Goal: Transaction & Acquisition: Purchase product/service

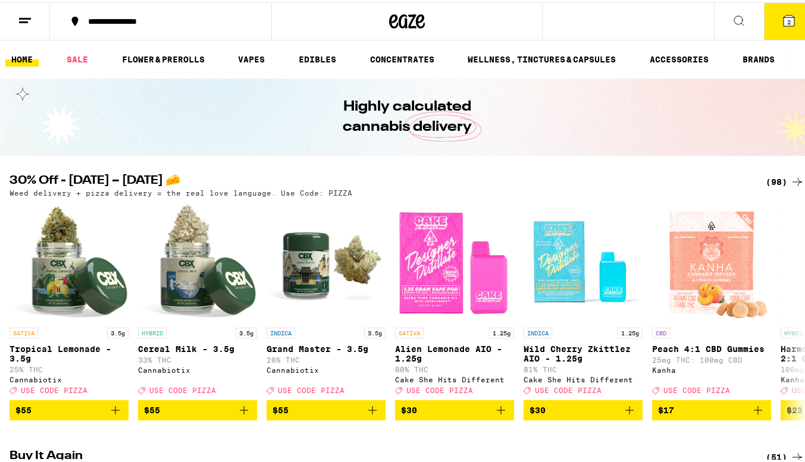
click at [775, 29] on button "2" at bounding box center [789, 19] width 50 height 37
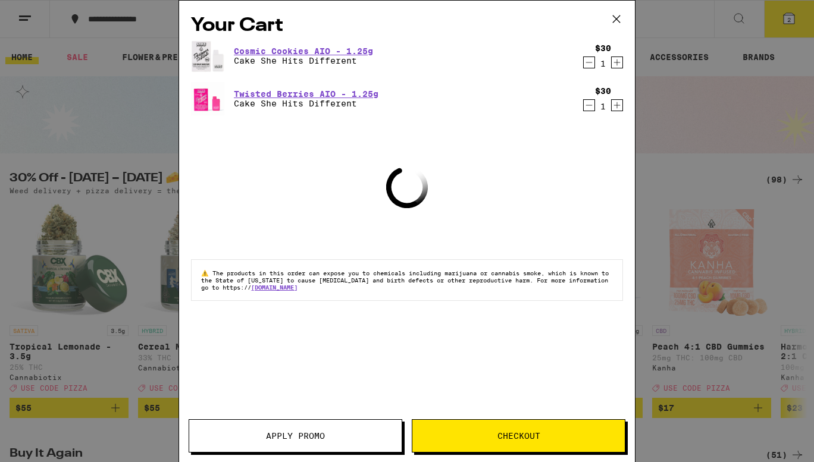
click at [503, 432] on span "Checkout" at bounding box center [518, 436] width 43 height 8
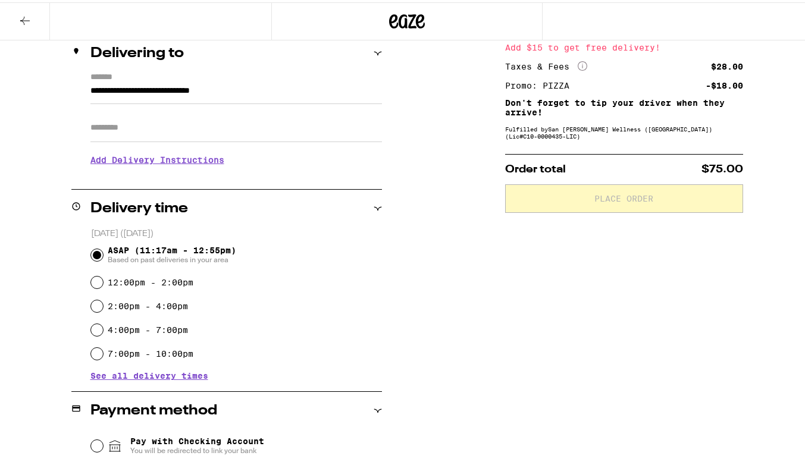
scroll to position [146, 0]
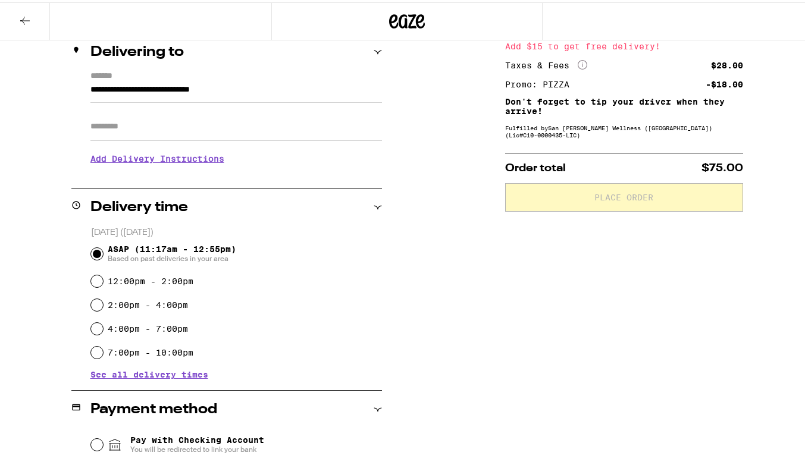
click at [91, 251] on input "ASAP (11:17am - 12:55pm) Based on past deliveries in your area" at bounding box center [97, 252] width 12 height 12
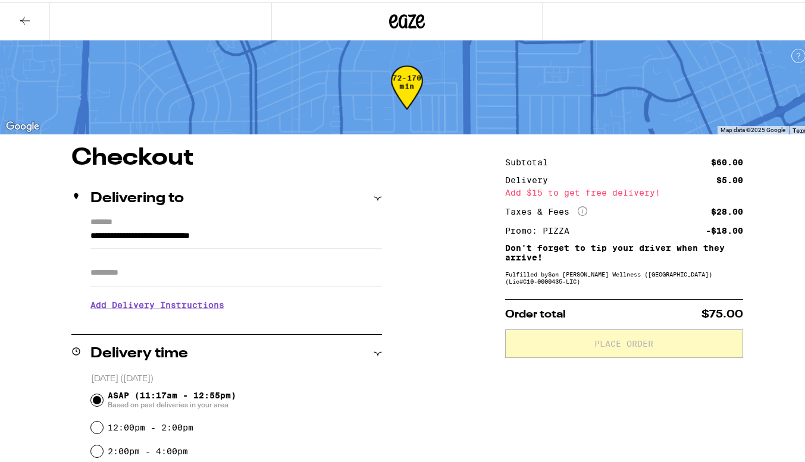
click at [30, 23] on icon at bounding box center [25, 18] width 14 height 14
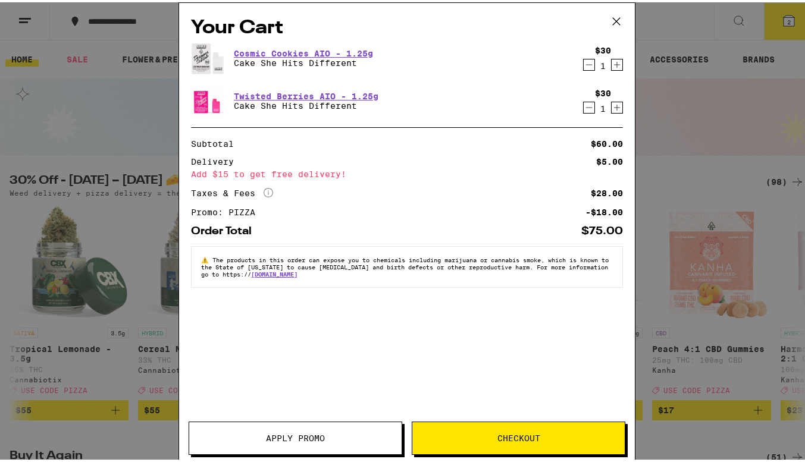
click at [51, 212] on div "Your Cart Cosmic Cookies AIO - 1.25g Cake She Hits Different $30 1 Twisted Berr…" at bounding box center [407, 231] width 814 height 462
